Goal: Check status: Check status

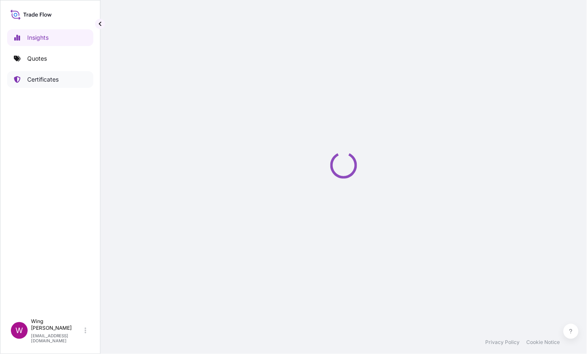
select select "2025"
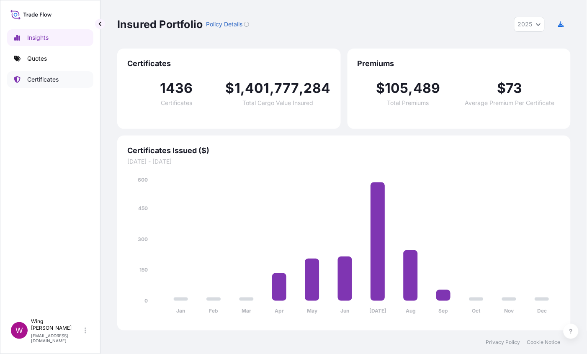
click at [59, 85] on link "Certificates" at bounding box center [50, 79] width 86 height 17
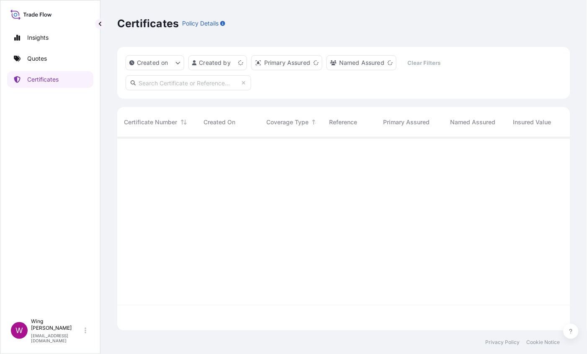
scroll to position [188, 444]
click at [170, 79] on input "text" at bounding box center [189, 82] width 126 height 15
paste input "[PHONE_NUMBER]"
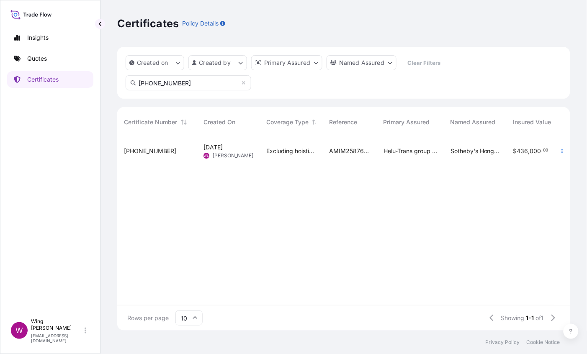
type input "[PHONE_NUMBER]"
click at [181, 152] on div "[PHONE_NUMBER]" at bounding box center [157, 151] width 66 height 8
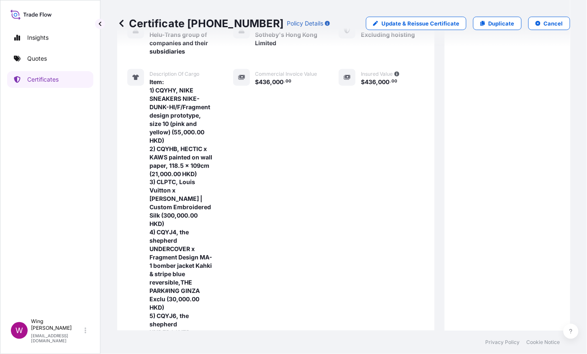
scroll to position [345, 0]
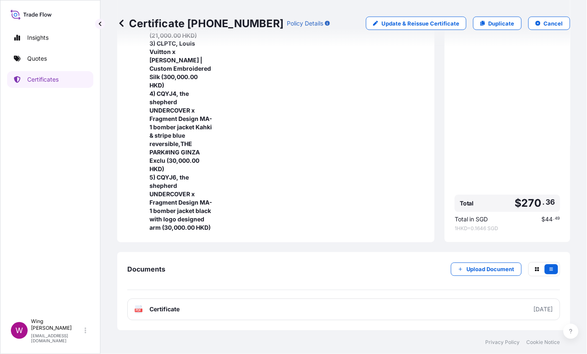
click at [355, 139] on div "Insured Value $ 436 , 000 . 00" at bounding box center [382, 81] width 86 height 302
